Goal: Find specific page/section: Find specific page/section

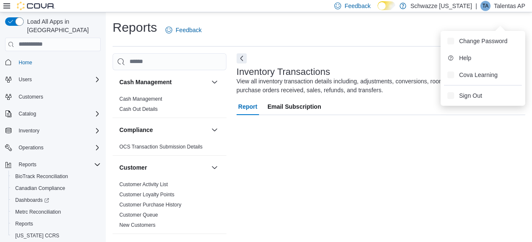
scroll to position [16, 0]
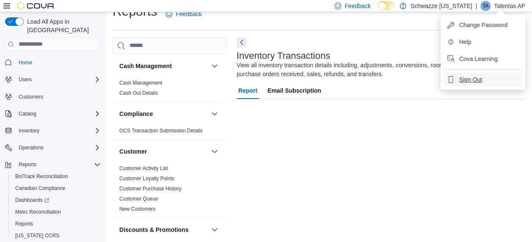
click at [466, 78] on span "Sign Out" at bounding box center [470, 79] width 23 height 8
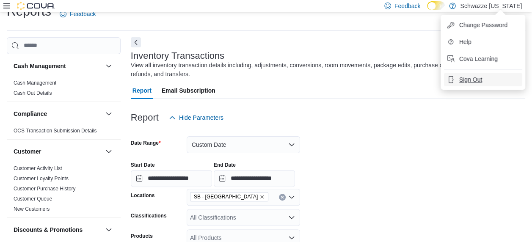
scroll to position [28, 0]
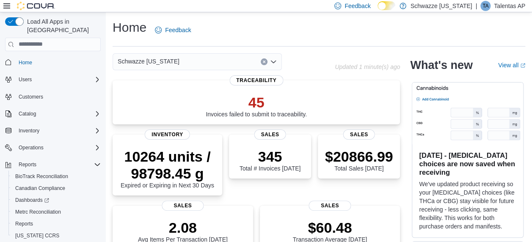
click at [513, 5] on p "Talentas AP" at bounding box center [509, 6] width 31 height 10
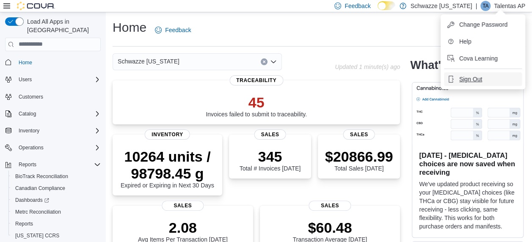
click at [469, 79] on span "Sign Out" at bounding box center [470, 79] width 23 height 8
